Goal: Information Seeking & Learning: Compare options

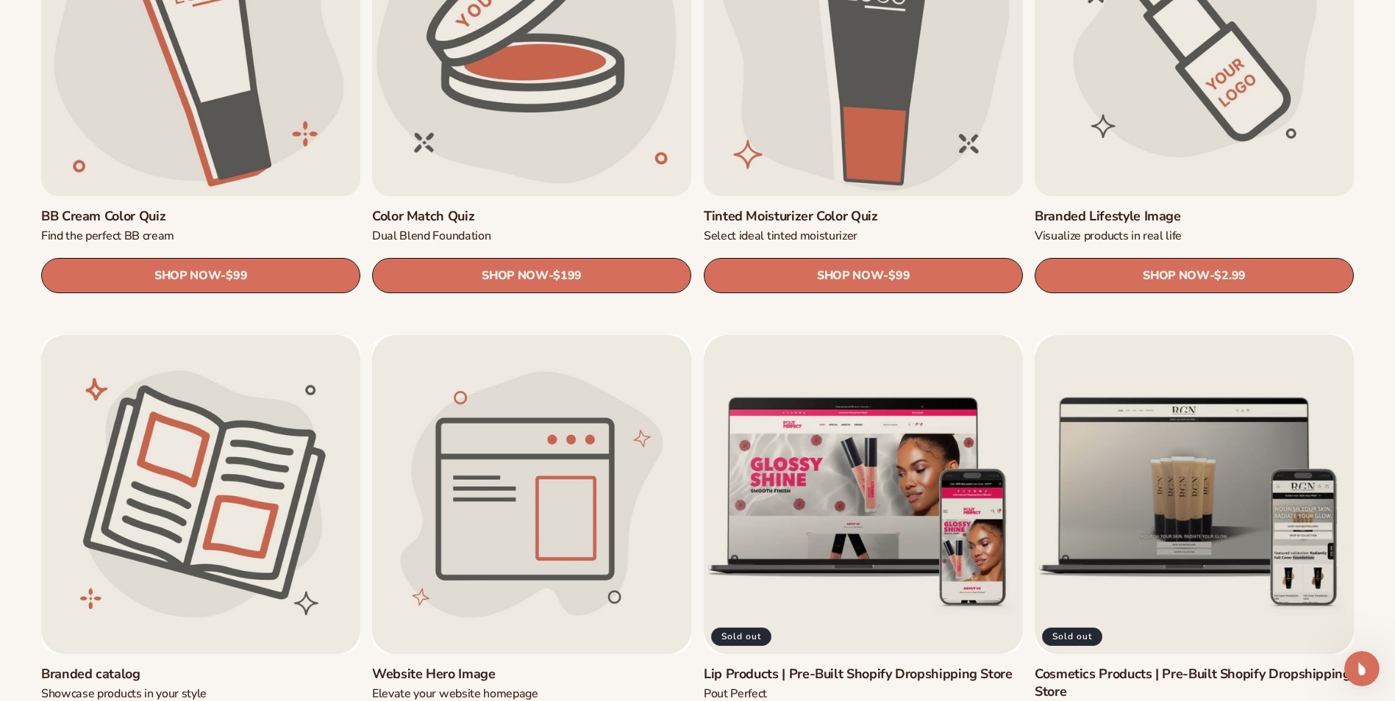
scroll to position [1618, 0]
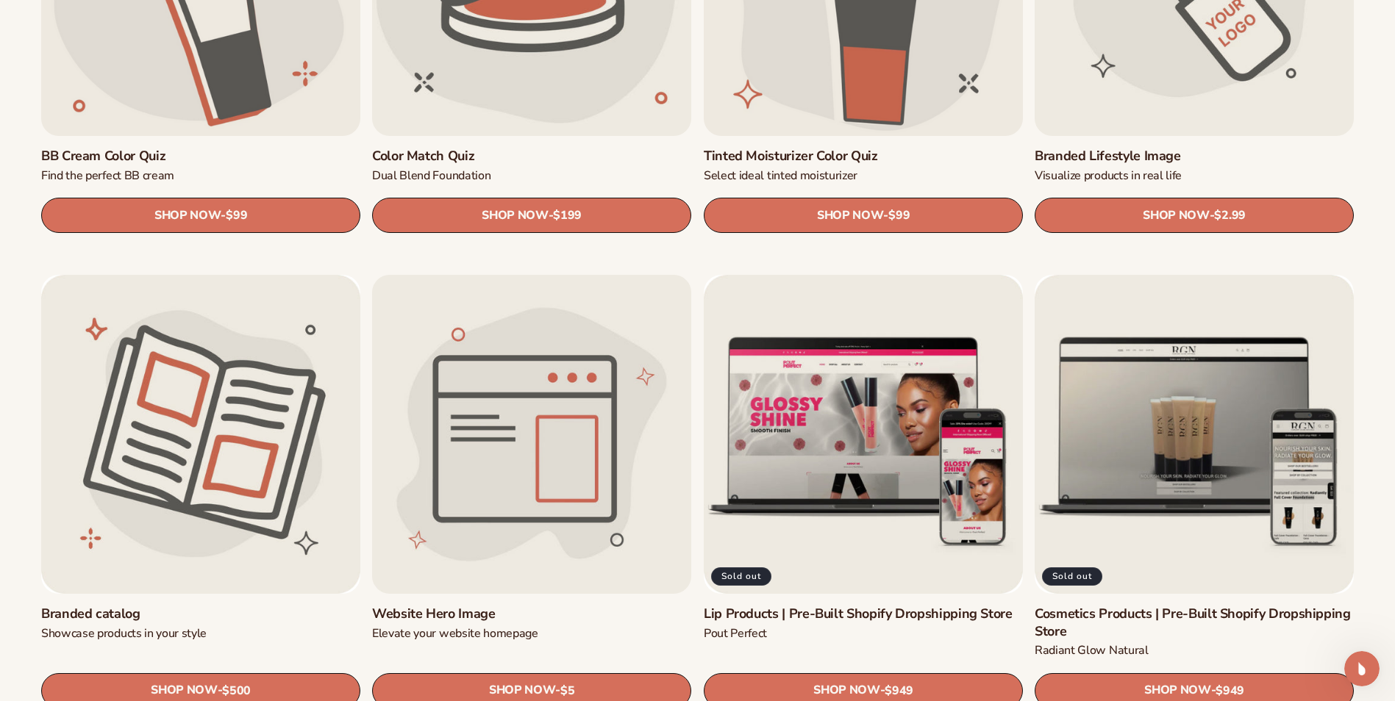
click at [571, 606] on link "Website Hero Image" at bounding box center [531, 614] width 319 height 17
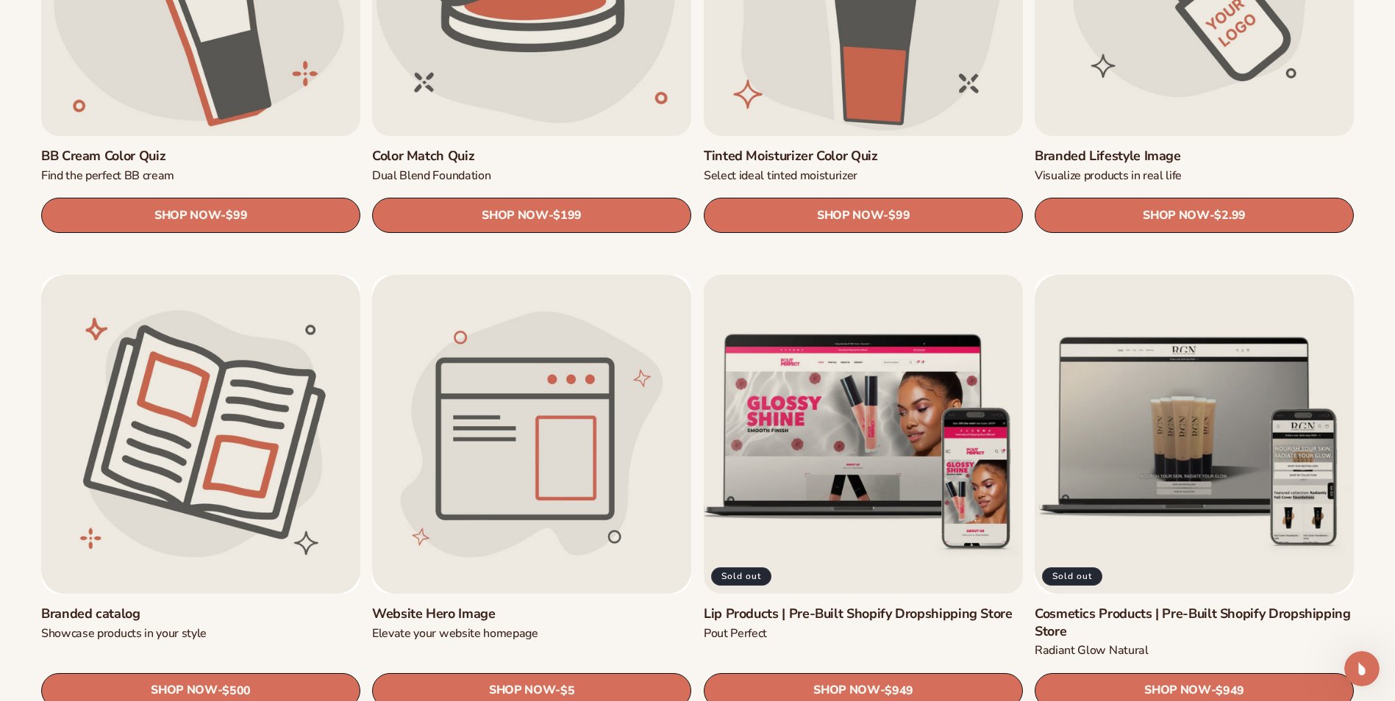
click at [888, 606] on link "Lip Products | Pre-Built Shopify Dropshipping Store" at bounding box center [863, 614] width 319 height 17
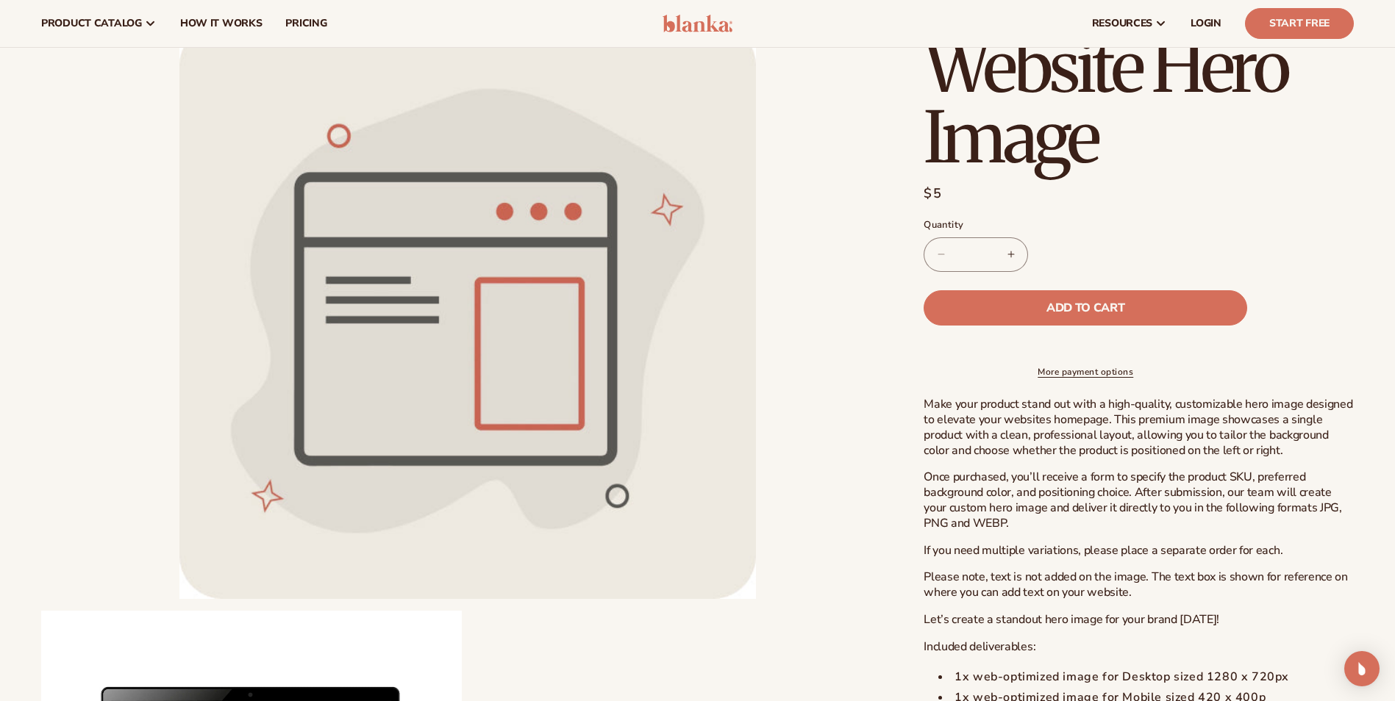
scroll to position [74, 0]
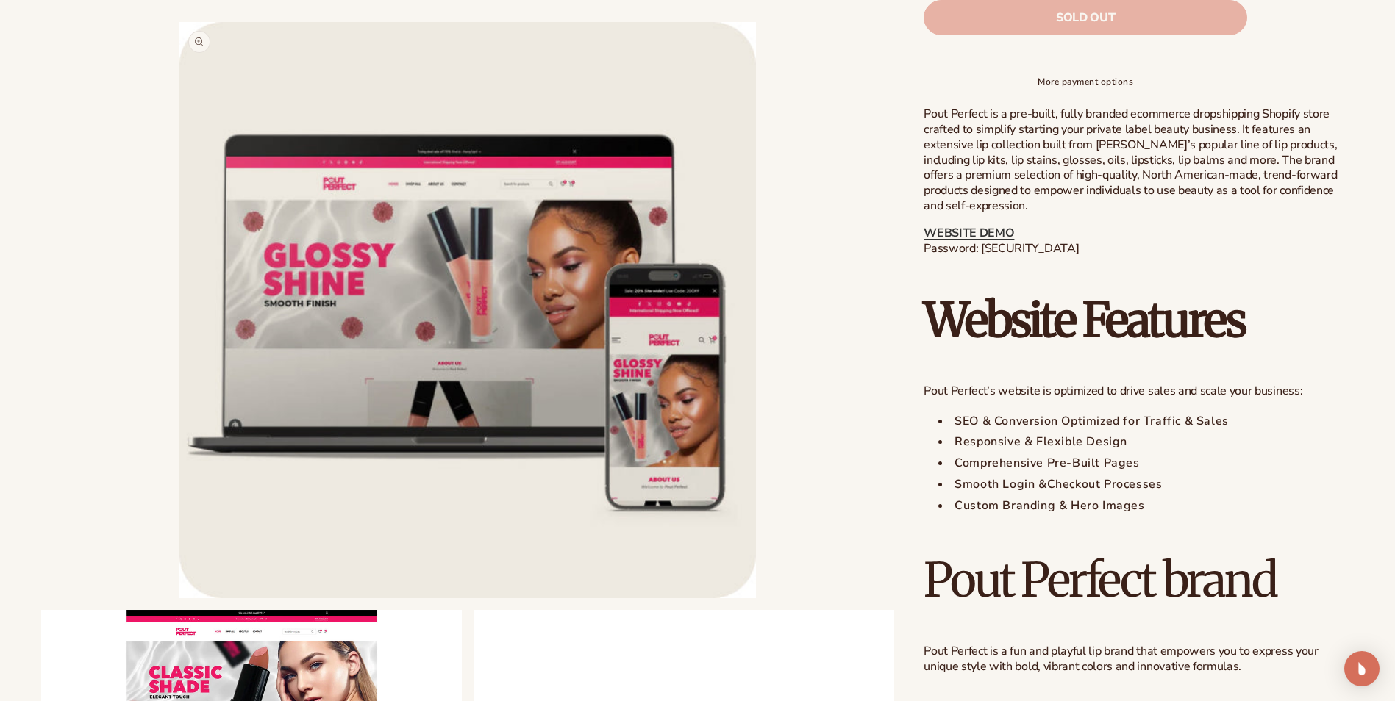
scroll to position [592, 0]
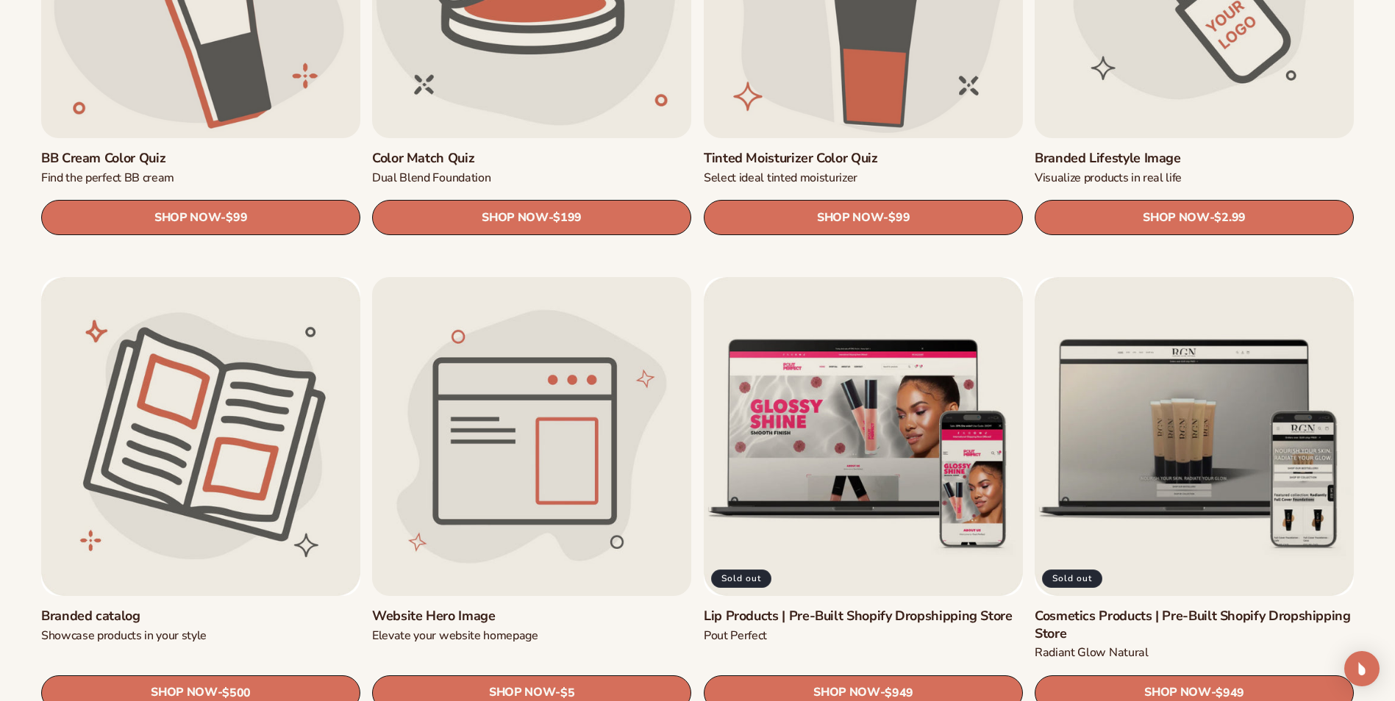
scroll to position [1765, 0]
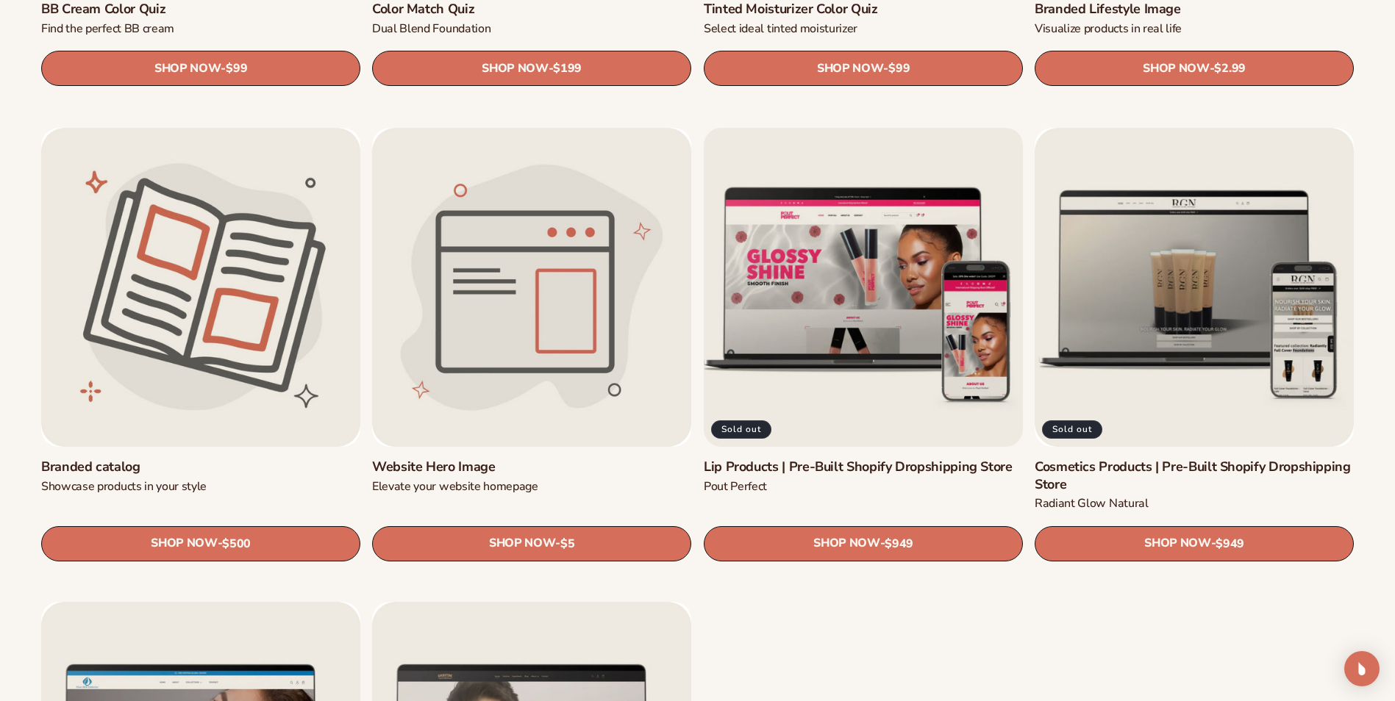
click at [812, 459] on link "Lip Products | Pre-Built Shopify Dropshipping Store" at bounding box center [863, 467] width 319 height 17
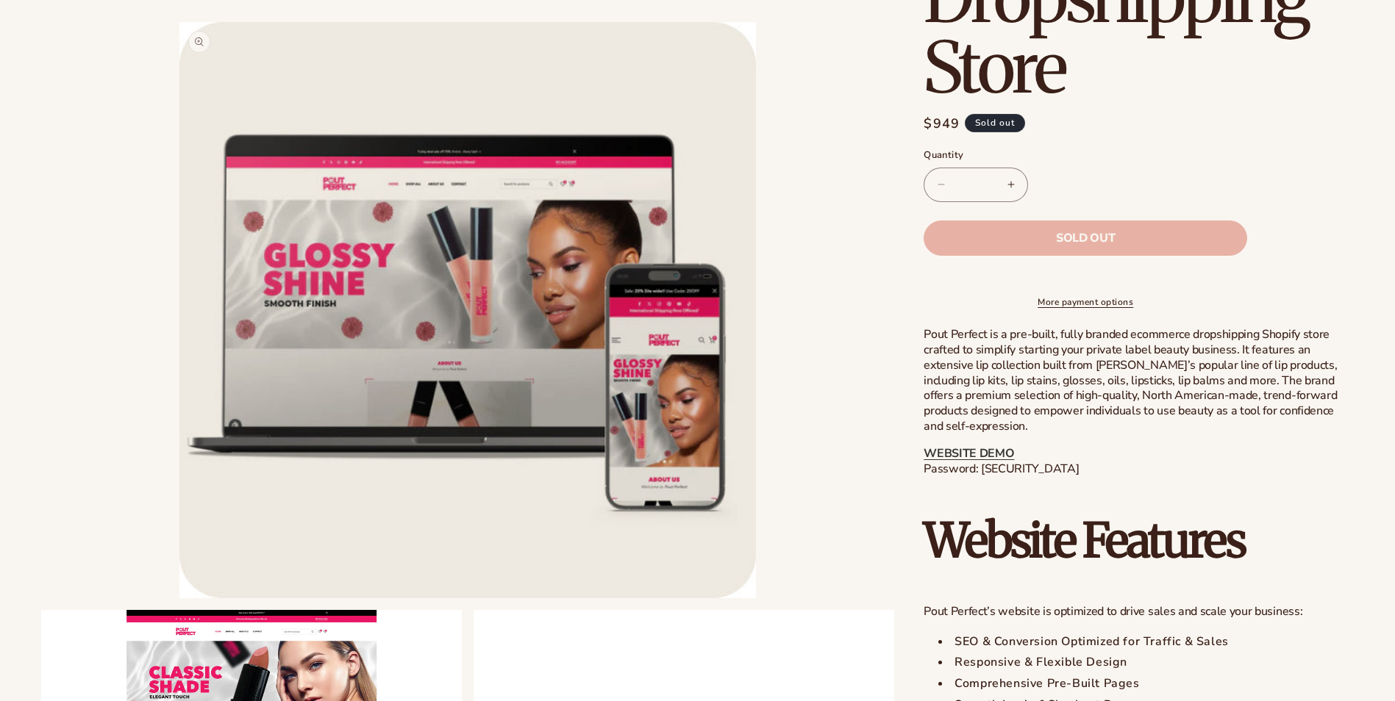
scroll to position [662, 0]
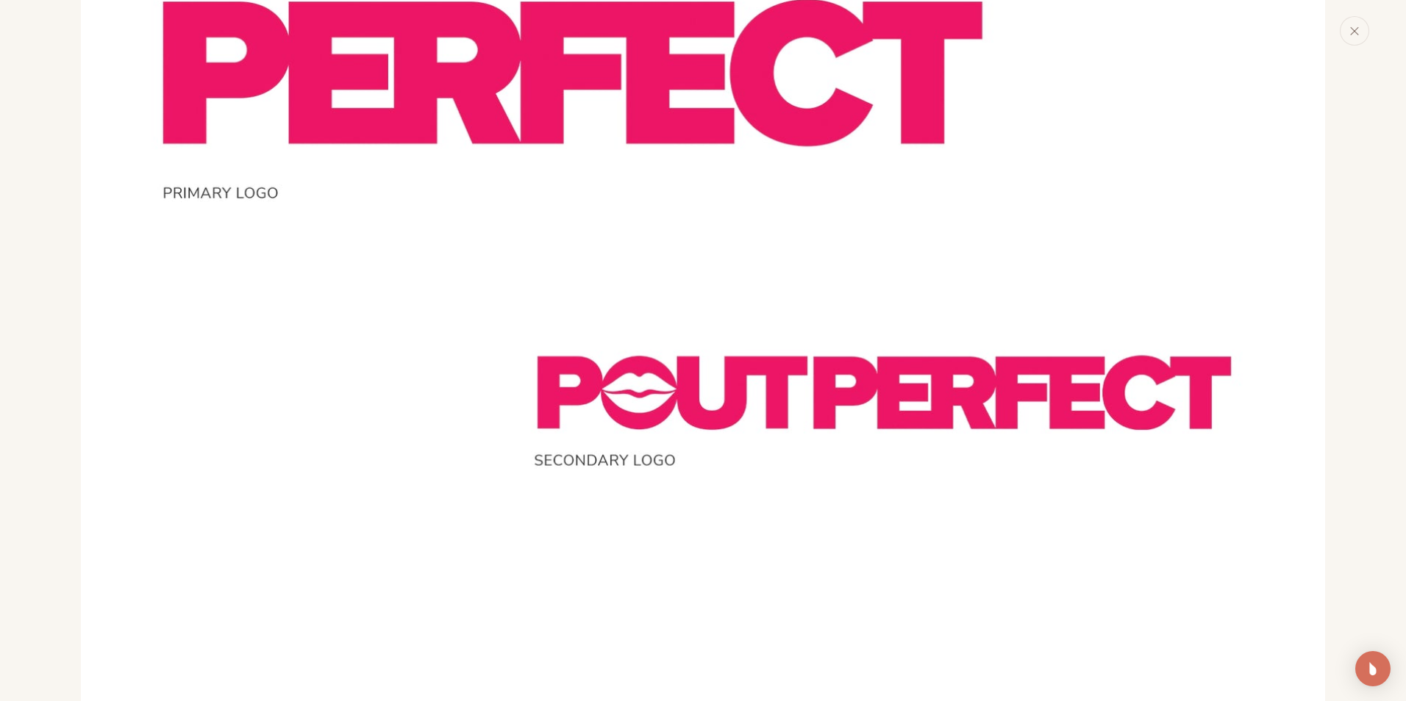
scroll to position [3045, 0]
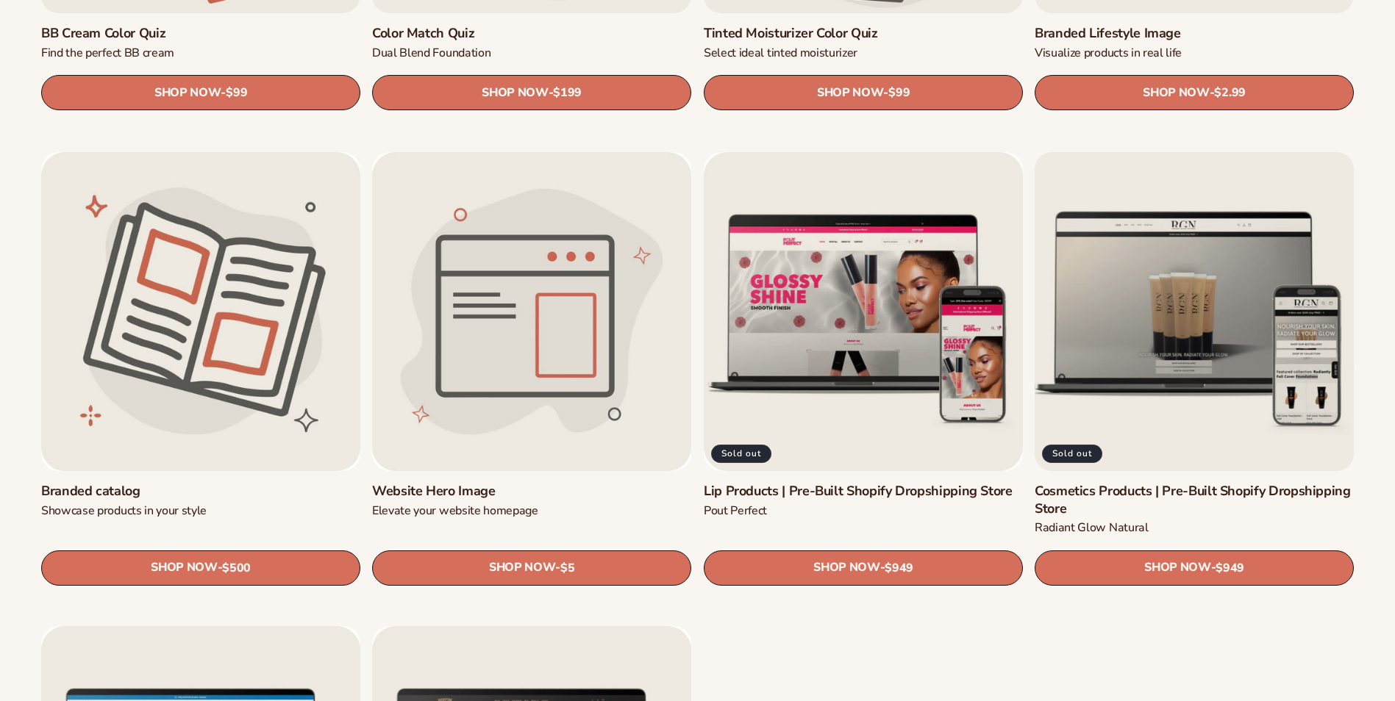
scroll to position [1765, 0]
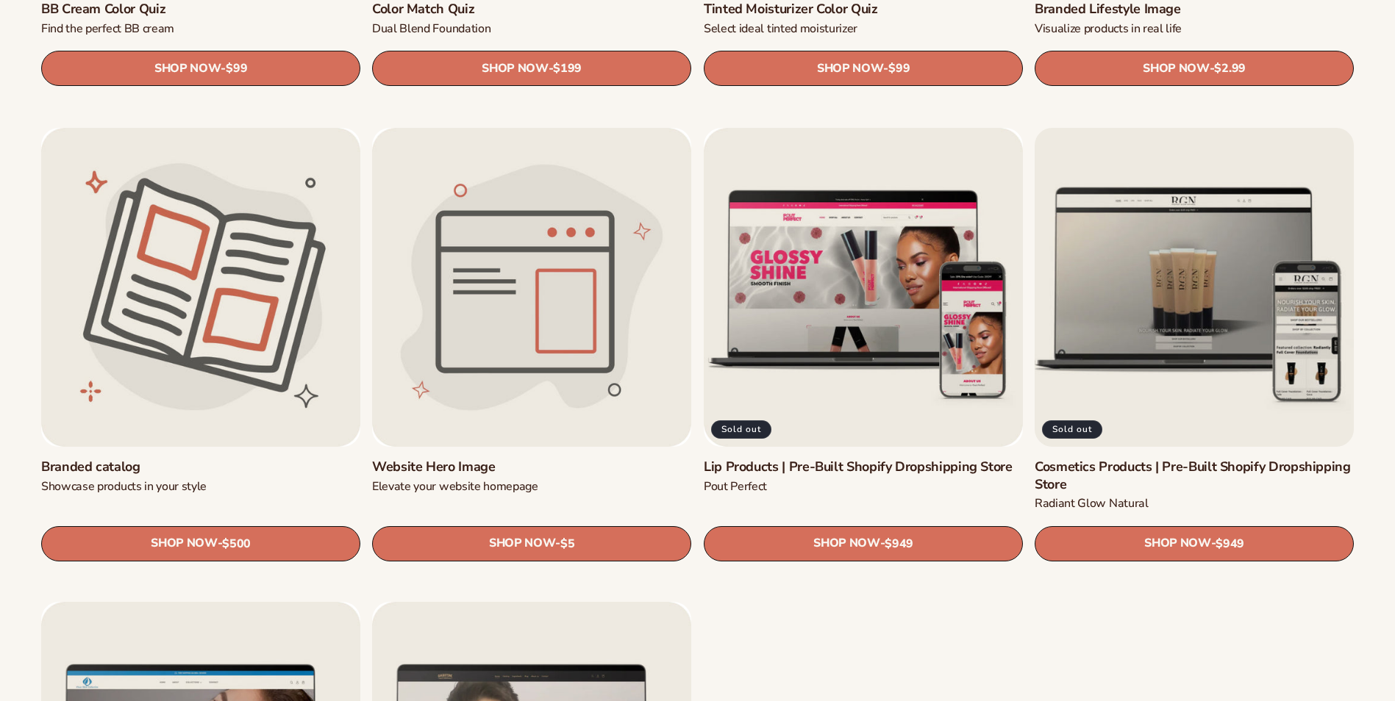
click at [1130, 459] on link "Cosmetics Products | Pre-Built Shopify Dropshipping Store" at bounding box center [1193, 476] width 319 height 35
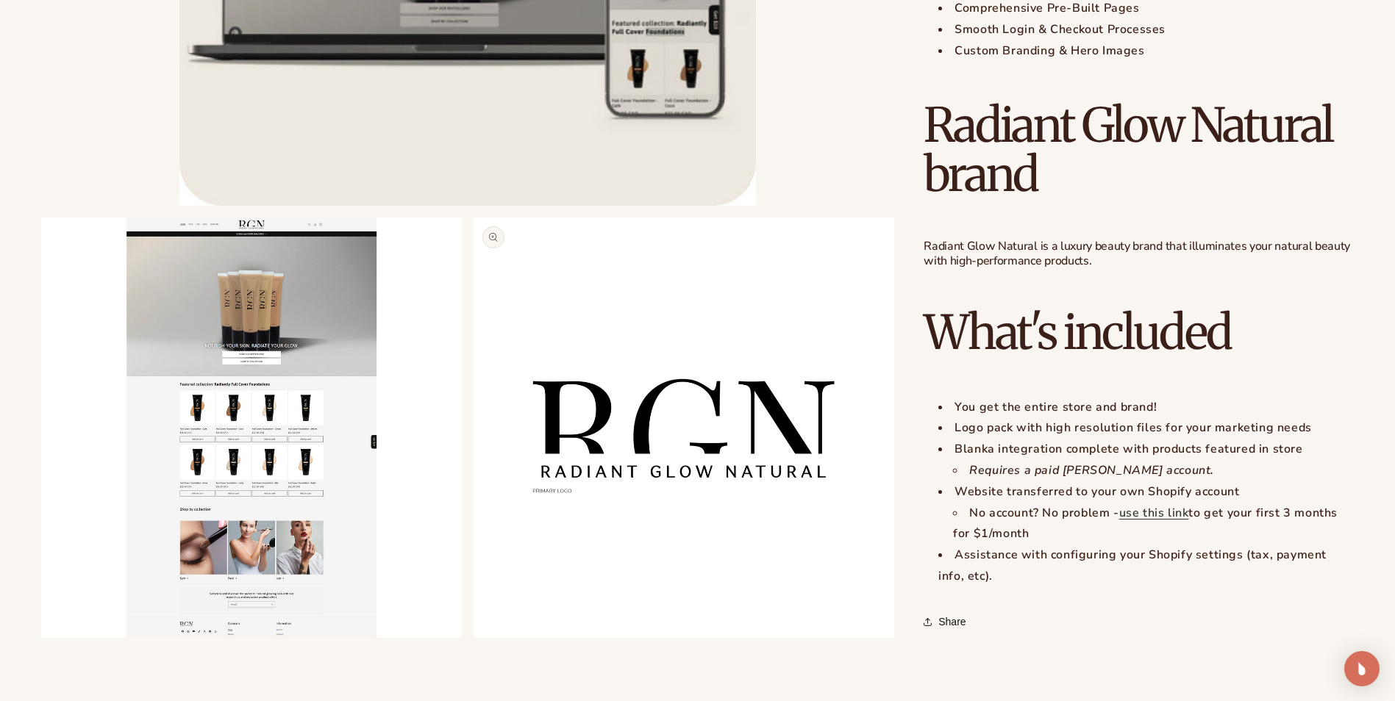
scroll to position [1029, 0]
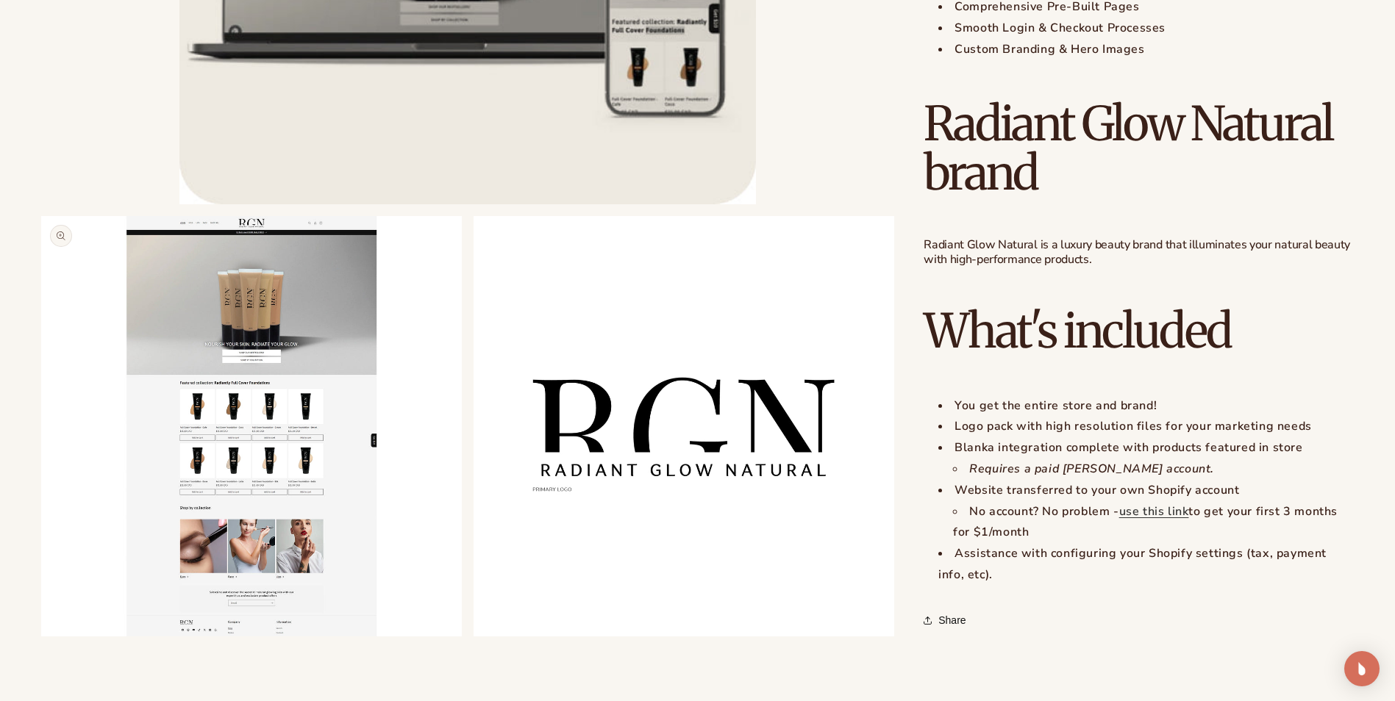
click at [41, 637] on button "Open media 2 in modal" at bounding box center [41, 637] width 0 height 0
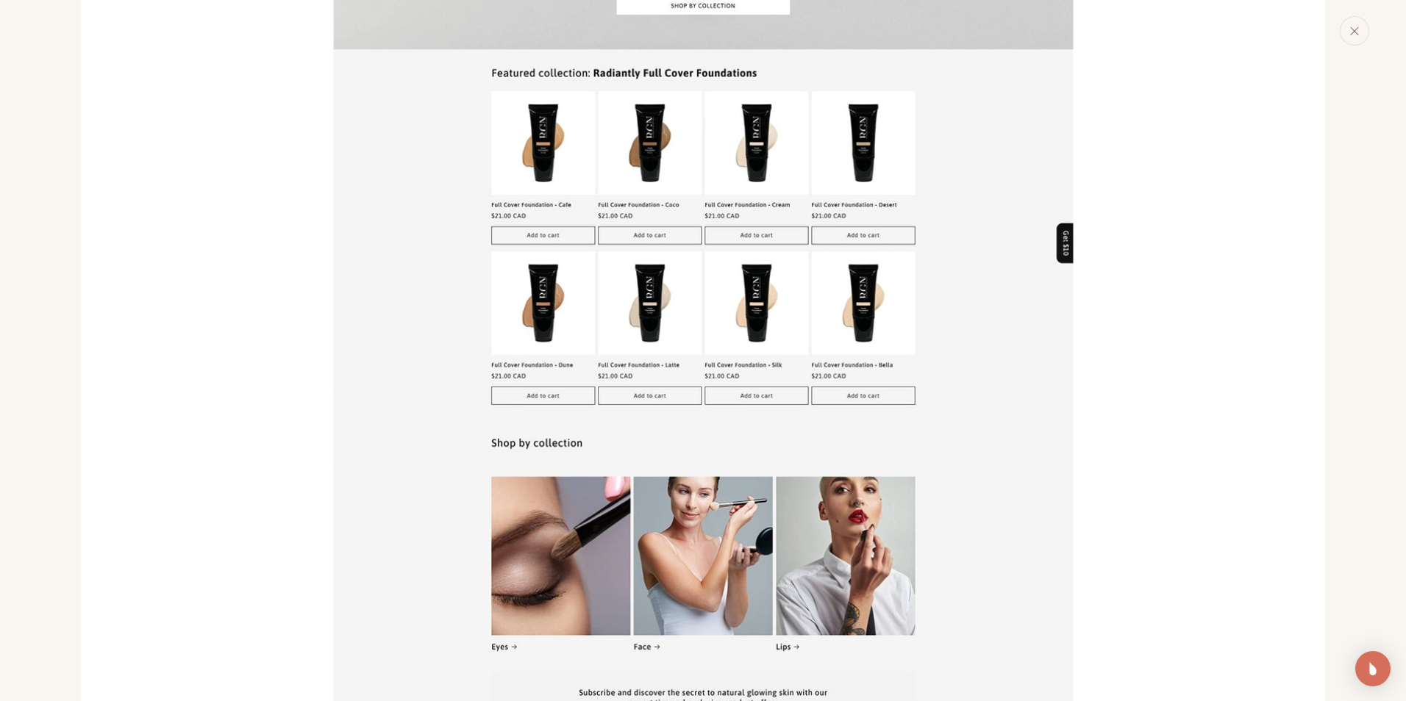
scroll to position [1626, 0]
